Goal: Task Accomplishment & Management: Manage account settings

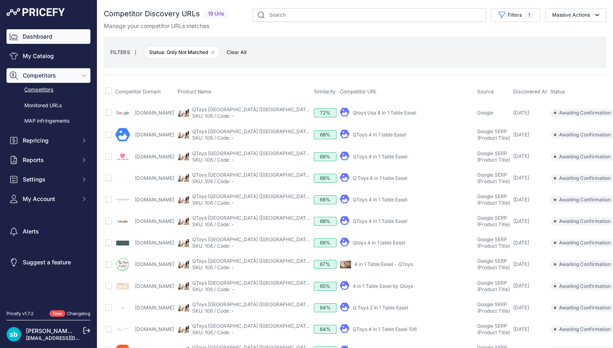
click at [45, 39] on link "Dashboard" at bounding box center [48, 36] width 84 height 15
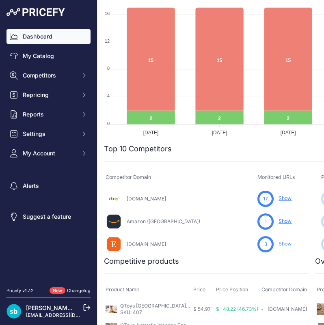
scroll to position [148, 0]
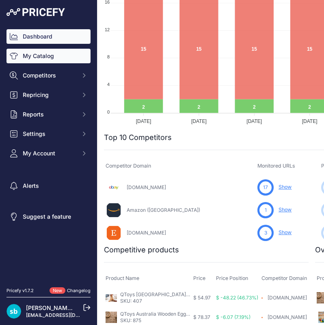
click at [38, 55] on link "My Catalog" at bounding box center [48, 56] width 84 height 15
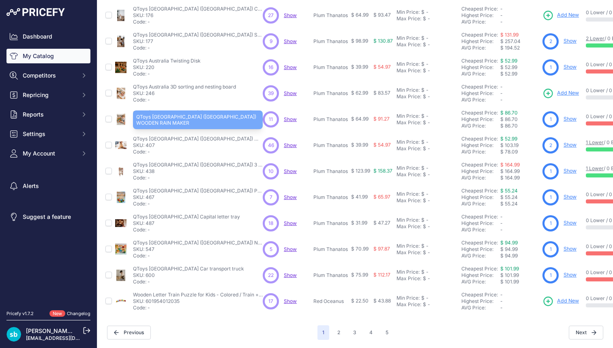
scroll to position [145, 0]
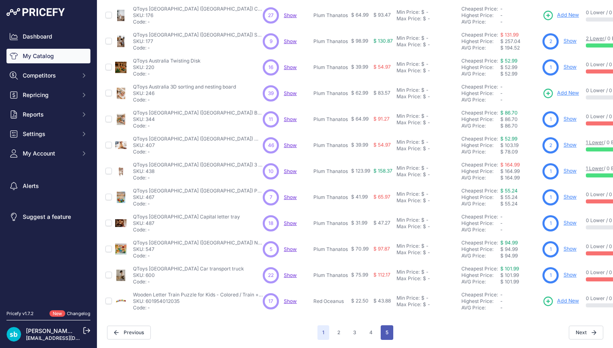
click at [323, 325] on button "5" at bounding box center [387, 332] width 13 height 15
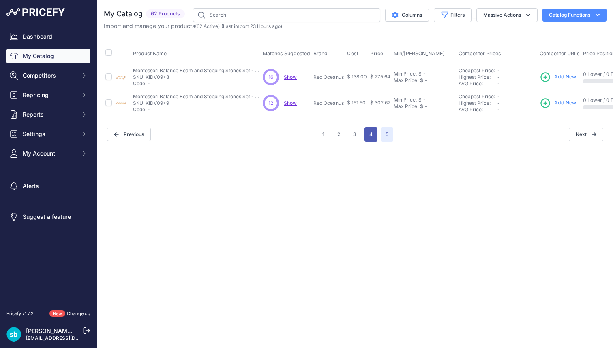
click at [323, 132] on button "4" at bounding box center [371, 134] width 13 height 15
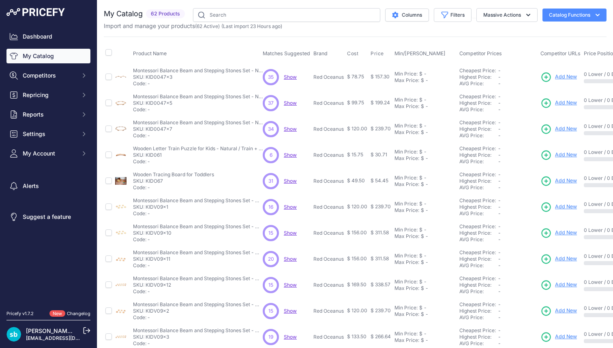
click at [42, 55] on link "My Catalog" at bounding box center [48, 56] width 84 height 15
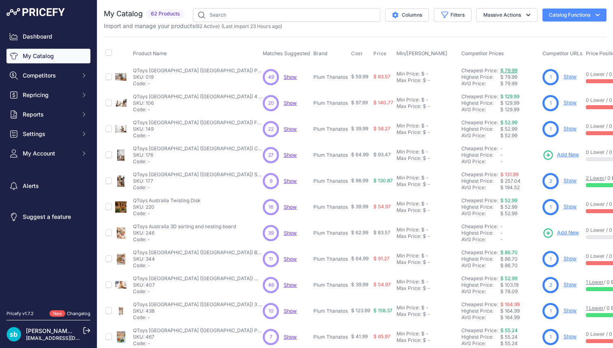
click at [513, 70] on link "$ 79.99" at bounding box center [509, 70] width 17 height 6
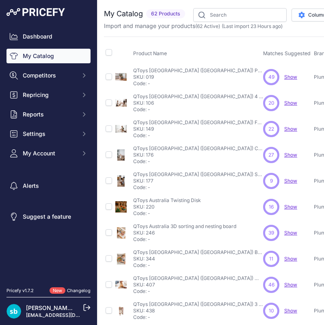
click at [294, 182] on span "Show" at bounding box center [290, 181] width 13 height 6
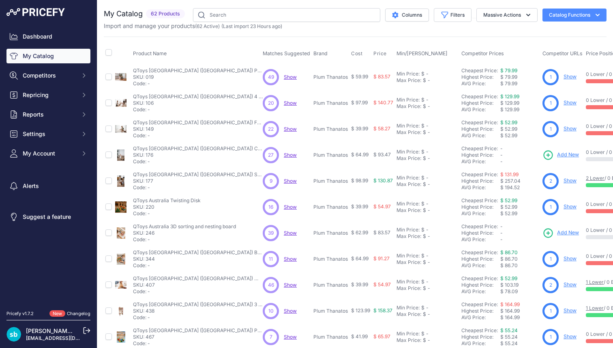
click at [292, 104] on span "Show" at bounding box center [290, 103] width 13 height 6
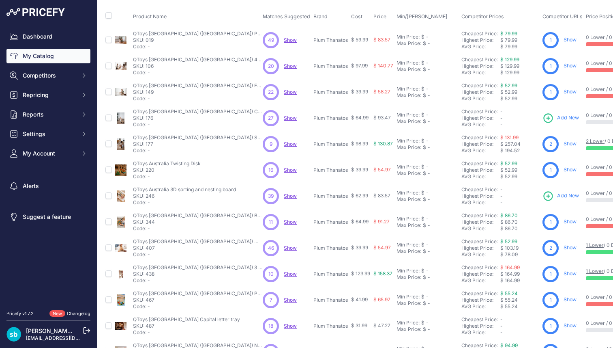
scroll to position [37, 0]
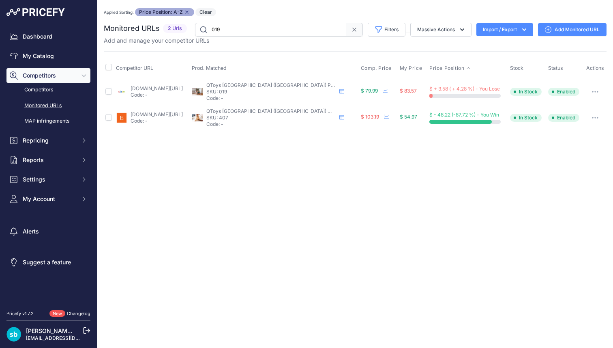
click at [183, 88] on link "[DOMAIN_NAME][URL]" at bounding box center [157, 88] width 52 height 6
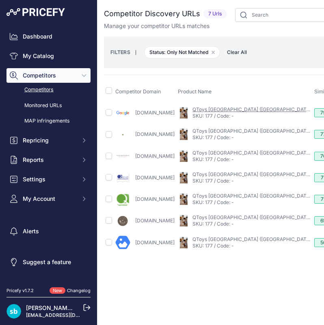
click at [255, 108] on link "QToys [GEOGRAPHIC_DATA] ([GEOGRAPHIC_DATA]) Sorting Cottage & Play House" at bounding box center [286, 109] width 189 height 6
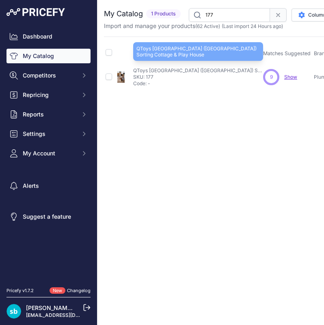
click at [198, 71] on p "QToys [GEOGRAPHIC_DATA] ([GEOGRAPHIC_DATA]) Sorting Cottage & Play House" at bounding box center [198, 70] width 130 height 6
click at [198, 70] on p "QToys [GEOGRAPHIC_DATA] ([GEOGRAPHIC_DATA]) Sorting Cottage & Play House" at bounding box center [198, 70] width 130 height 6
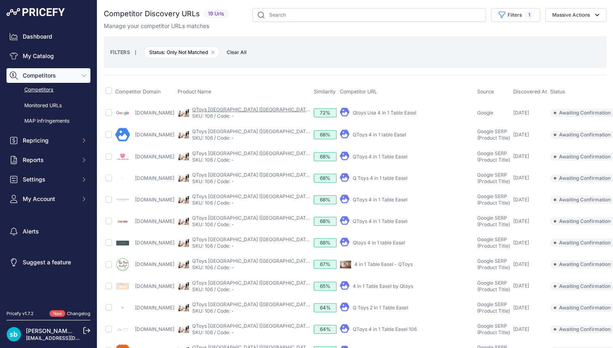
click at [252, 109] on link "QToys [GEOGRAPHIC_DATA] ([GEOGRAPHIC_DATA]) 4 IN 1 TABLE EASEL" at bounding box center [275, 109] width 166 height 6
